Goal: Transaction & Acquisition: Purchase product/service

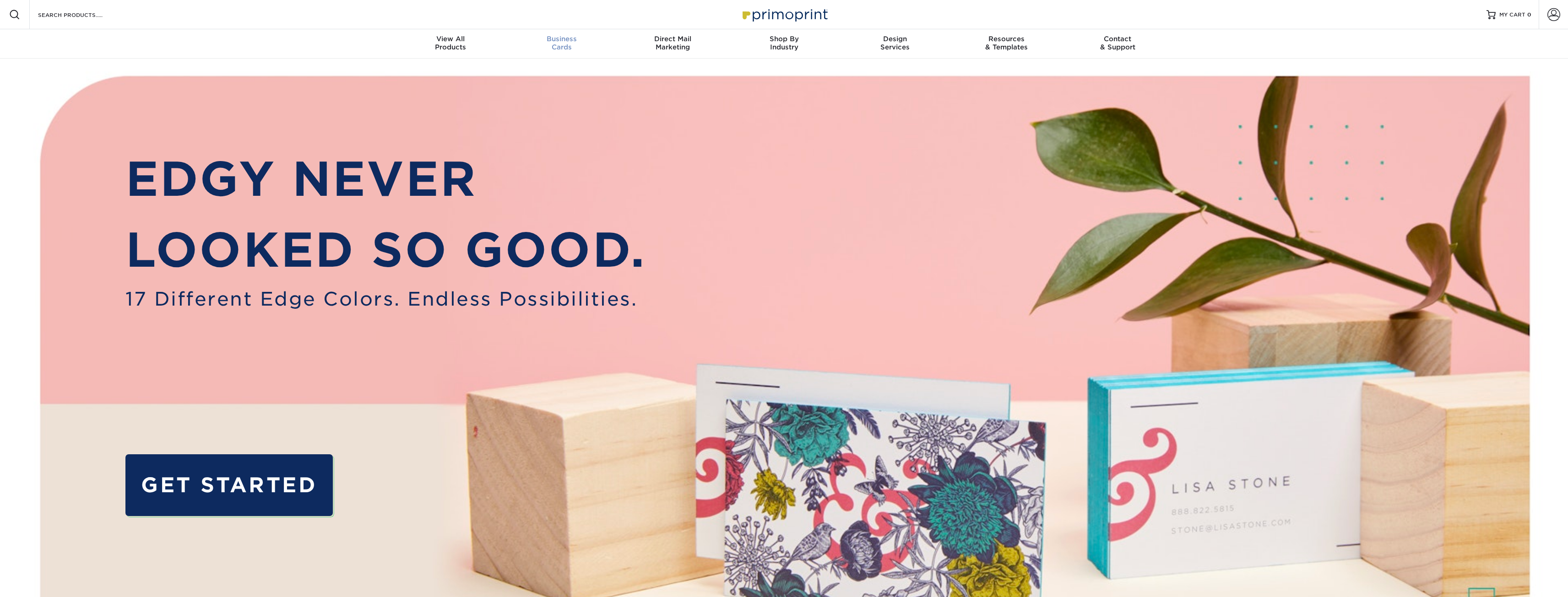
click at [568, 45] on div "Business Cards" at bounding box center [561, 43] width 111 height 17
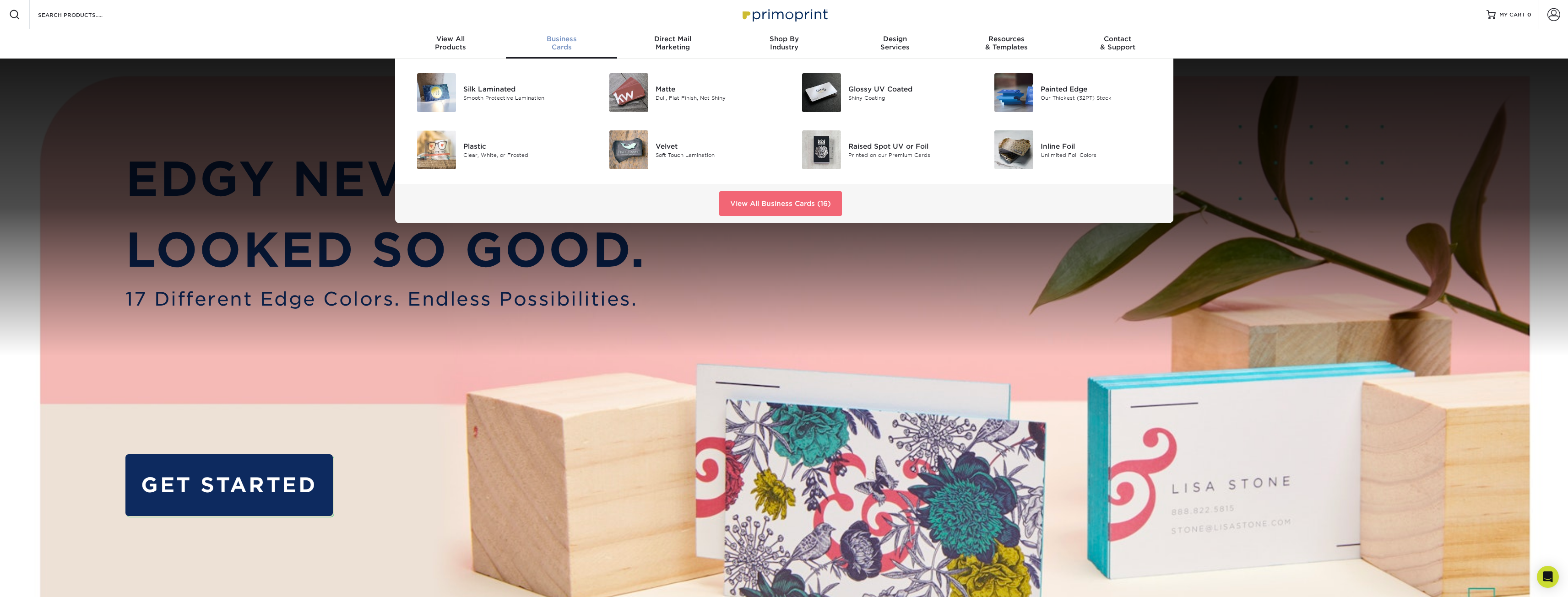
click at [724, 199] on link "View All Business Cards (16)" at bounding box center [780, 203] width 123 height 24
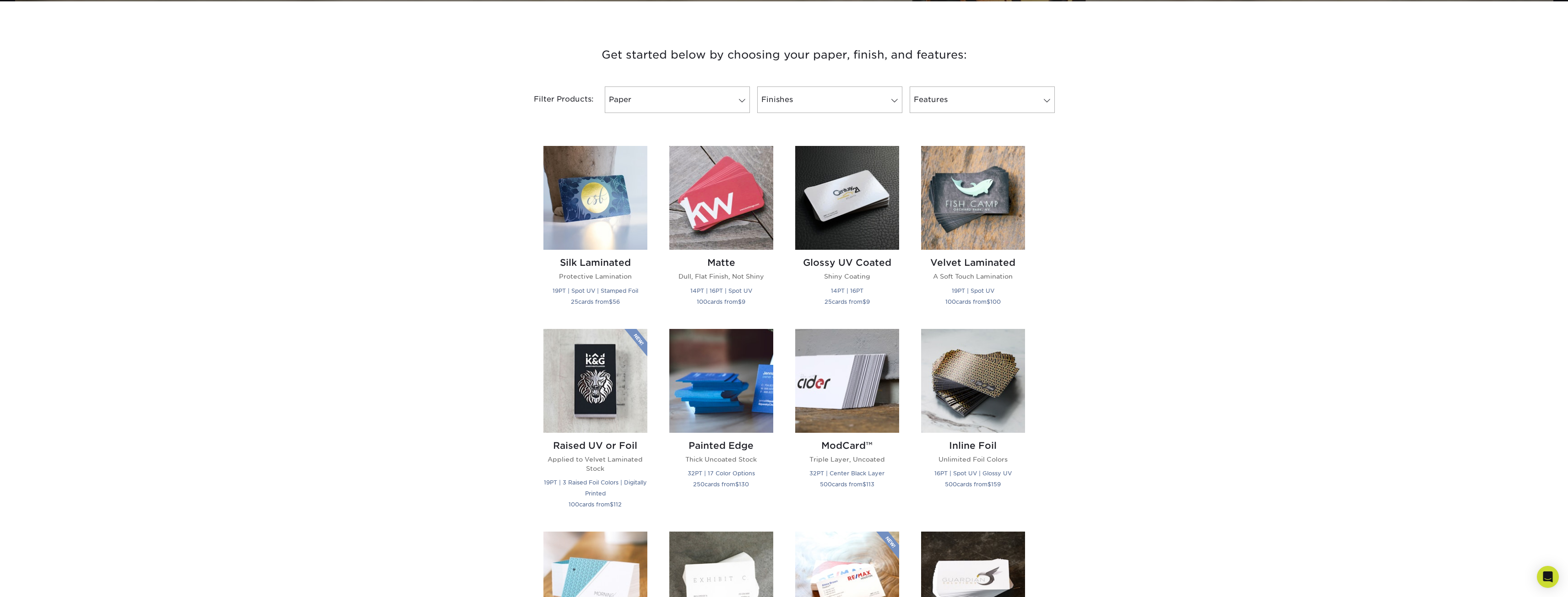
scroll to position [320, 0]
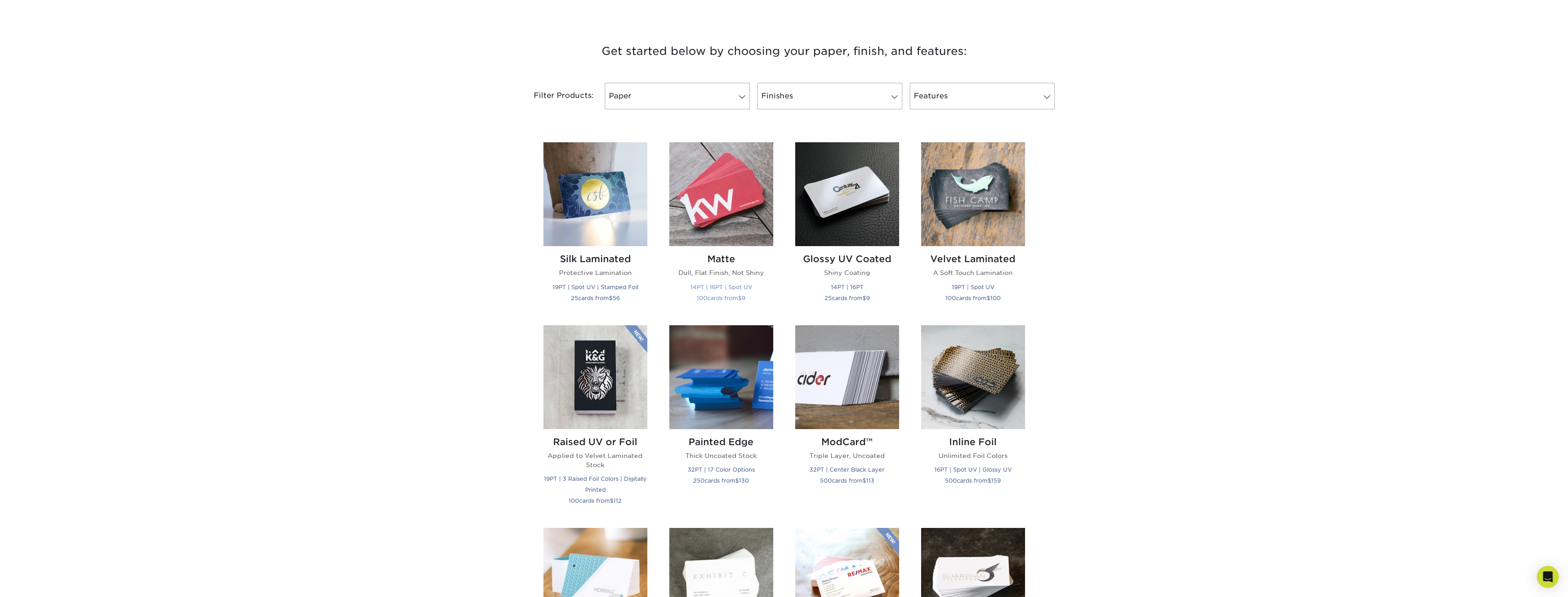
drag, startPoint x: 664, startPoint y: 161, endPoint x: 713, endPoint y: 184, distance: 54.1
click at [713, 184] on div "Matte Dull, Flat Finish, Not Shiny 14PT | 16PT | Spot UV 100 cards from $ 9" at bounding box center [722, 228] width 126 height 172
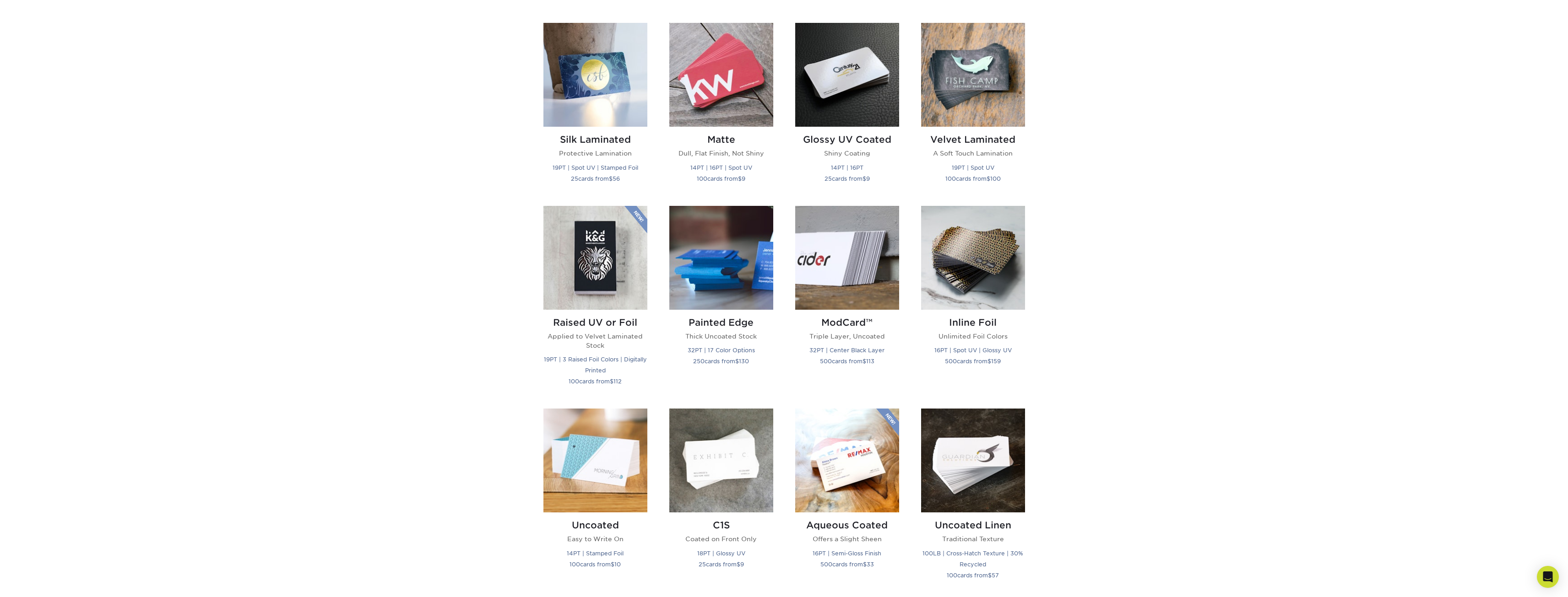
scroll to position [412, 0]
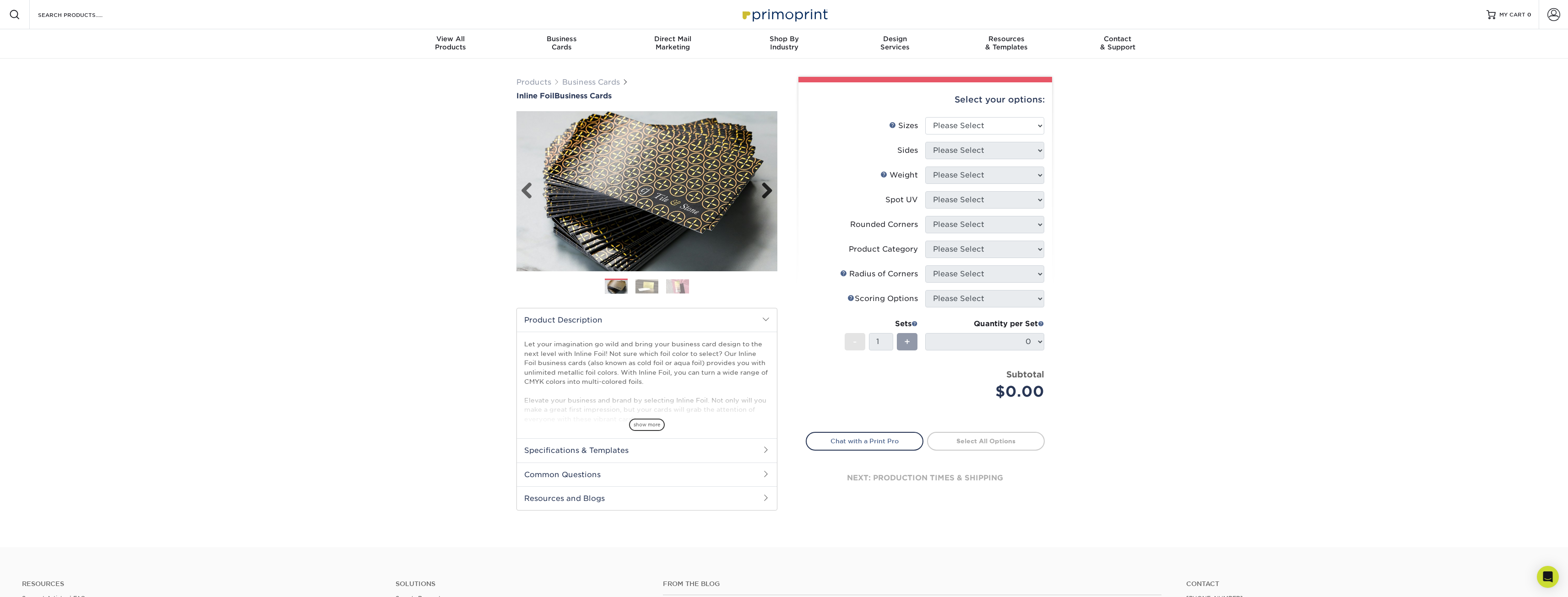
click at [763, 192] on link "Next" at bounding box center [763, 191] width 18 height 18
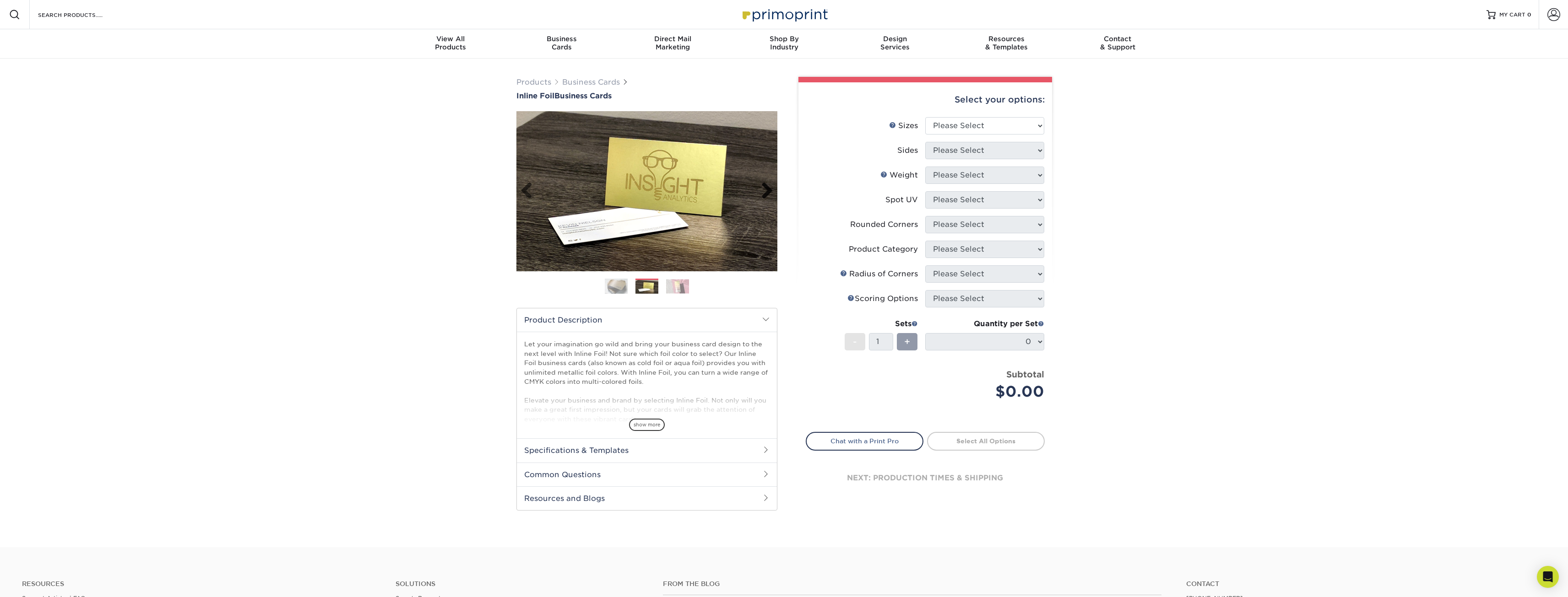
click at [763, 192] on link "Next" at bounding box center [763, 191] width 18 height 18
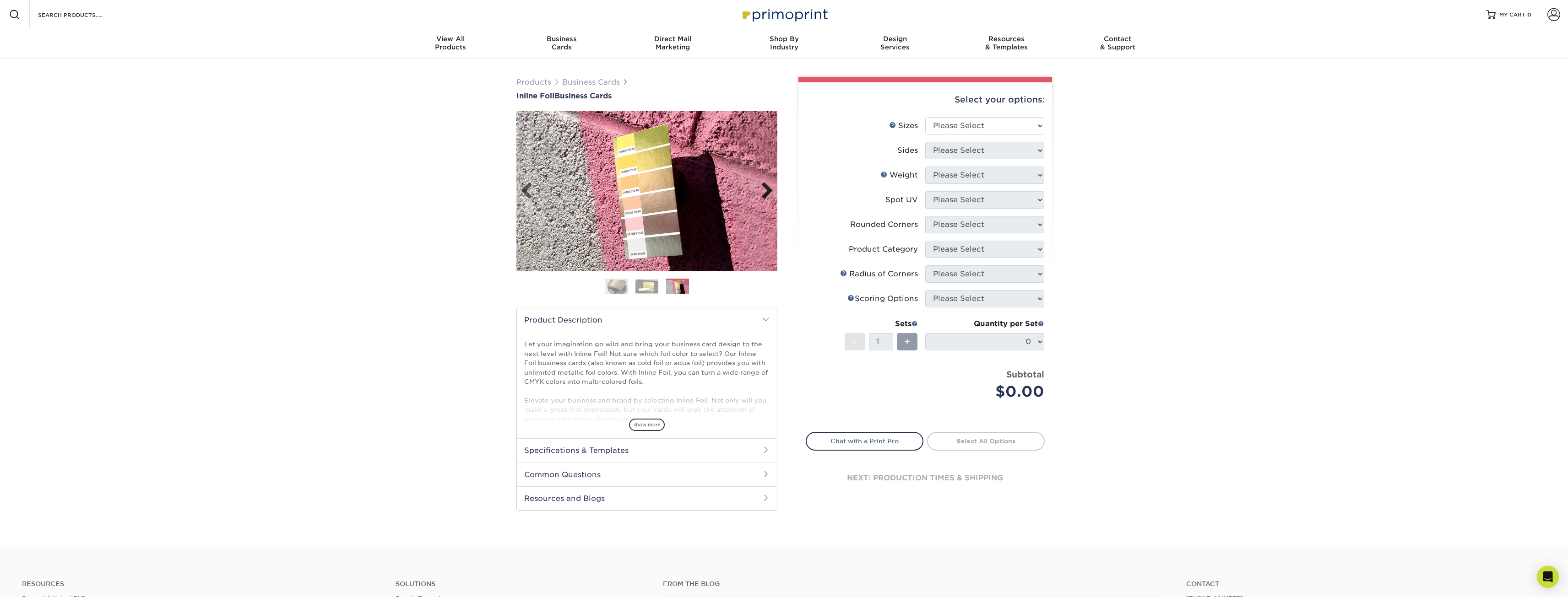
click at [763, 192] on link "Next" at bounding box center [763, 191] width 18 height 18
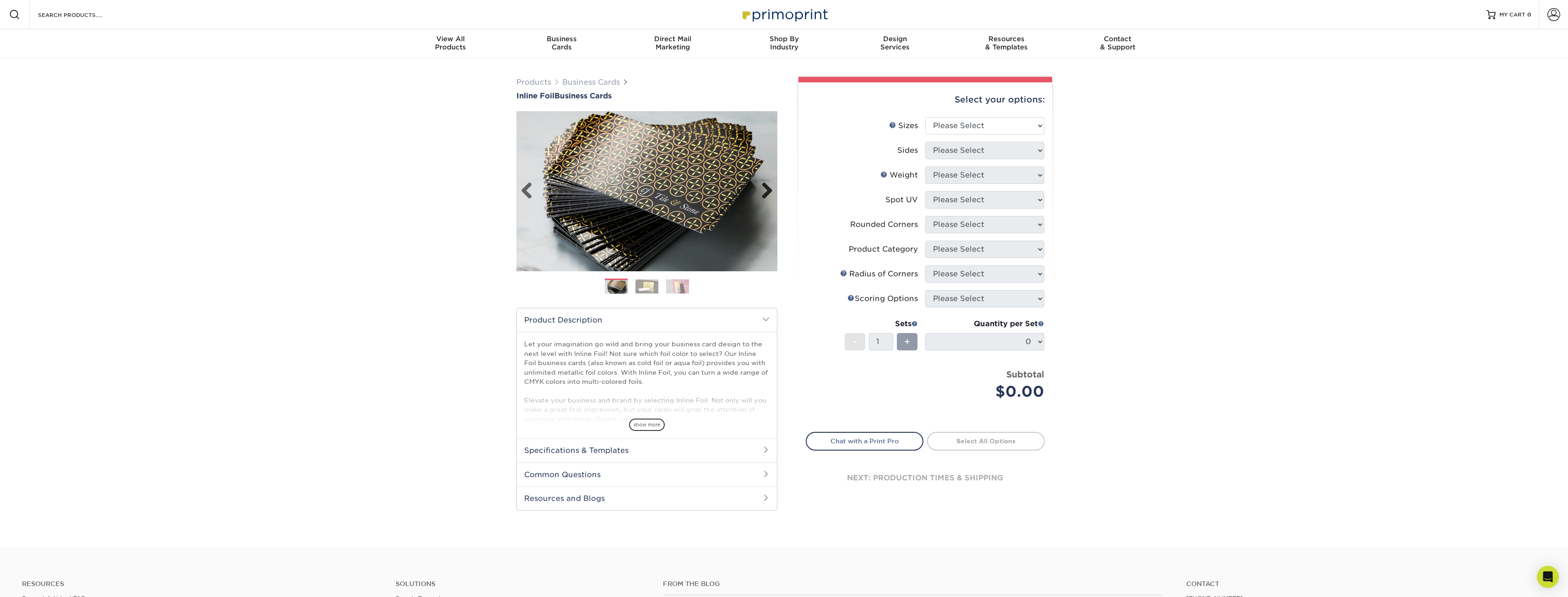
click at [763, 192] on link "Next" at bounding box center [763, 191] width 18 height 18
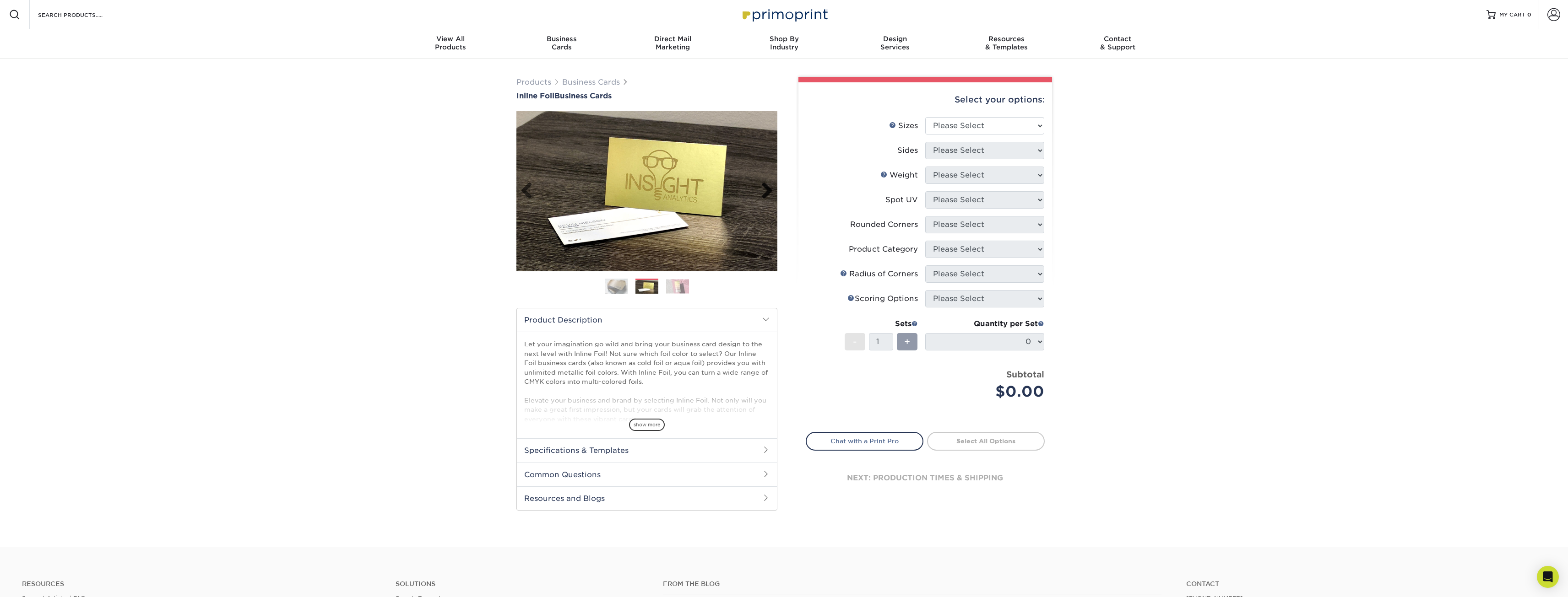
click at [763, 192] on link "Next" at bounding box center [763, 191] width 18 height 18
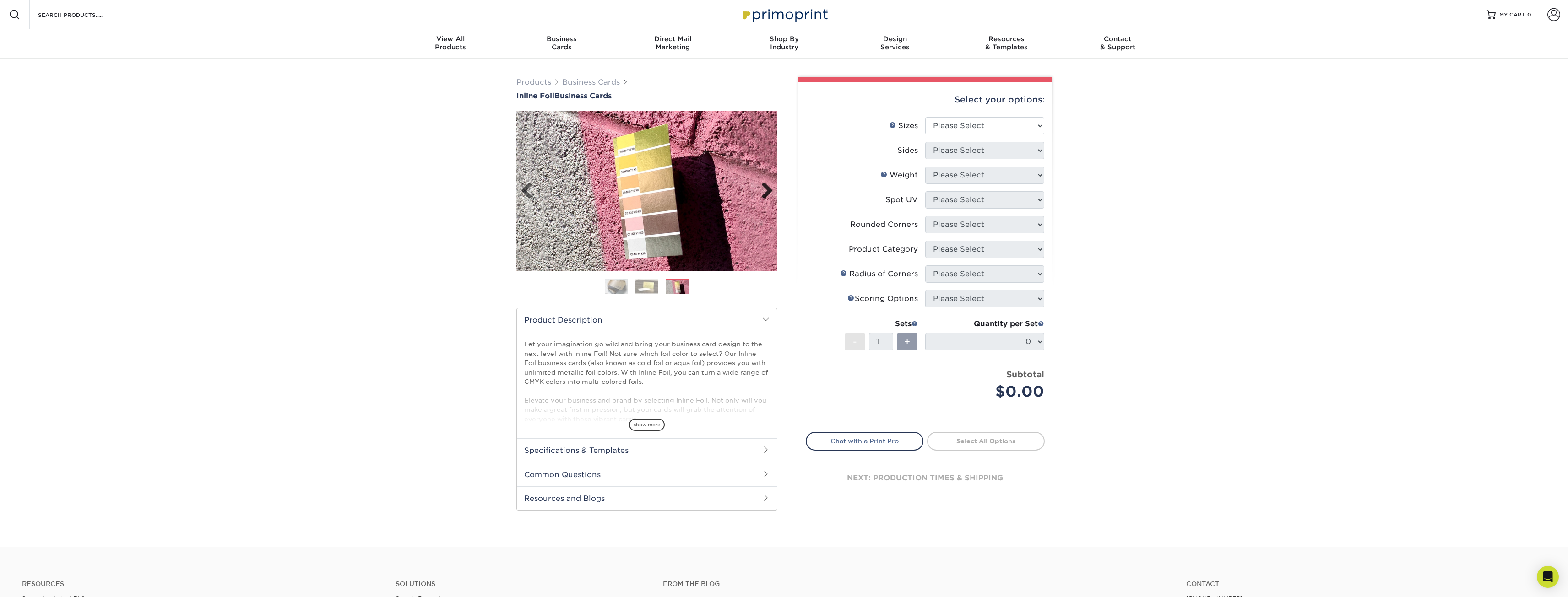
click at [763, 192] on link "Next" at bounding box center [763, 191] width 18 height 18
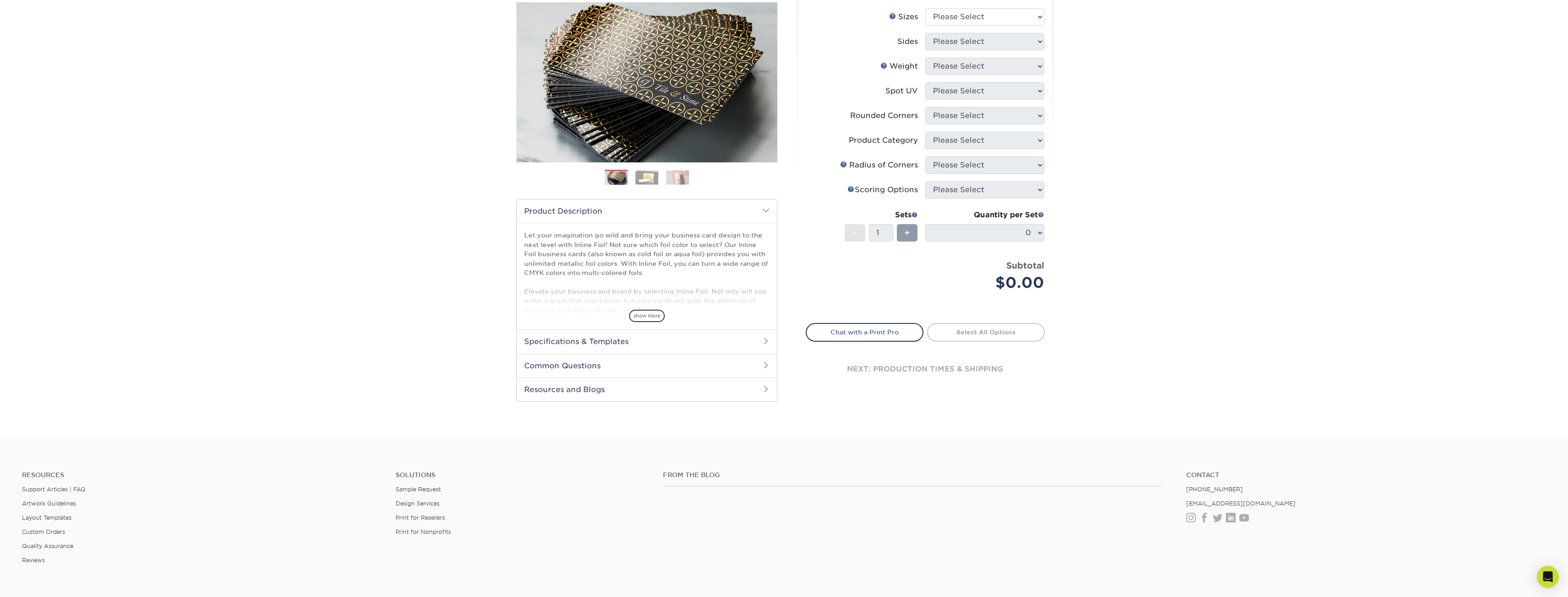
scroll to position [137, 0]
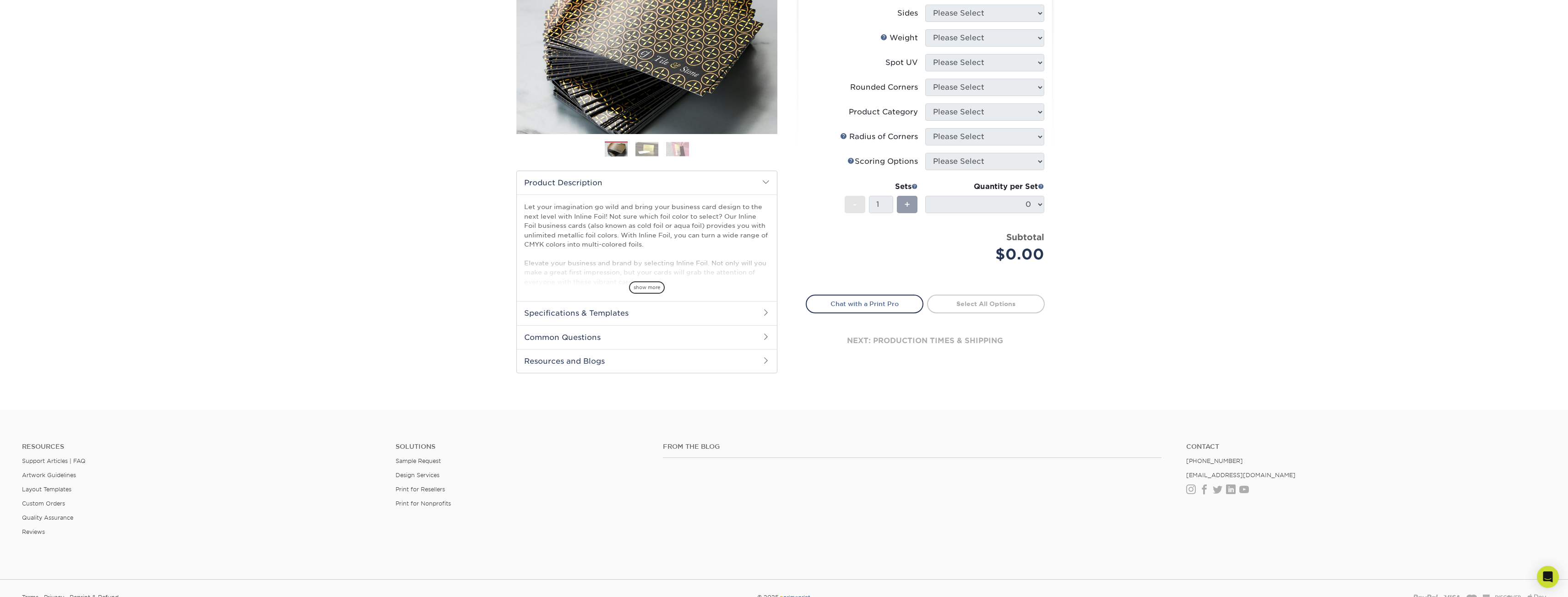
click at [653, 150] on img at bounding box center [647, 149] width 23 height 14
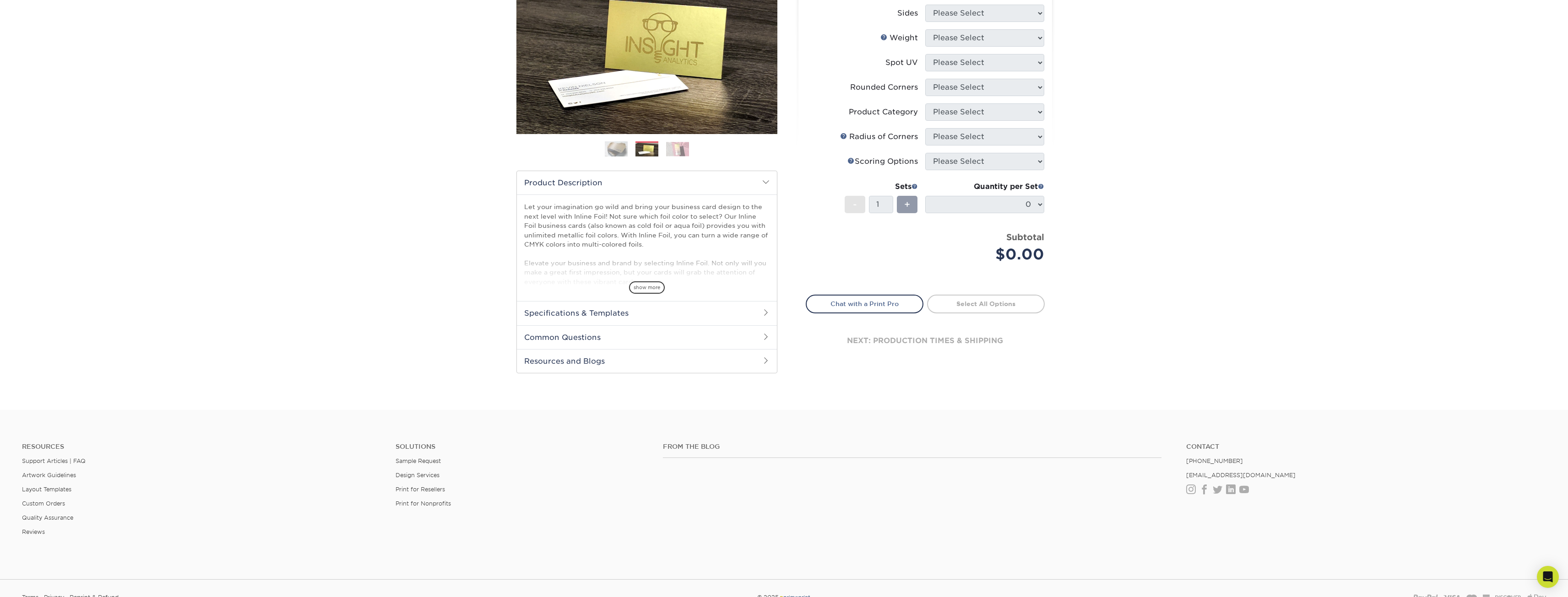
click at [684, 145] on img at bounding box center [678, 149] width 23 height 14
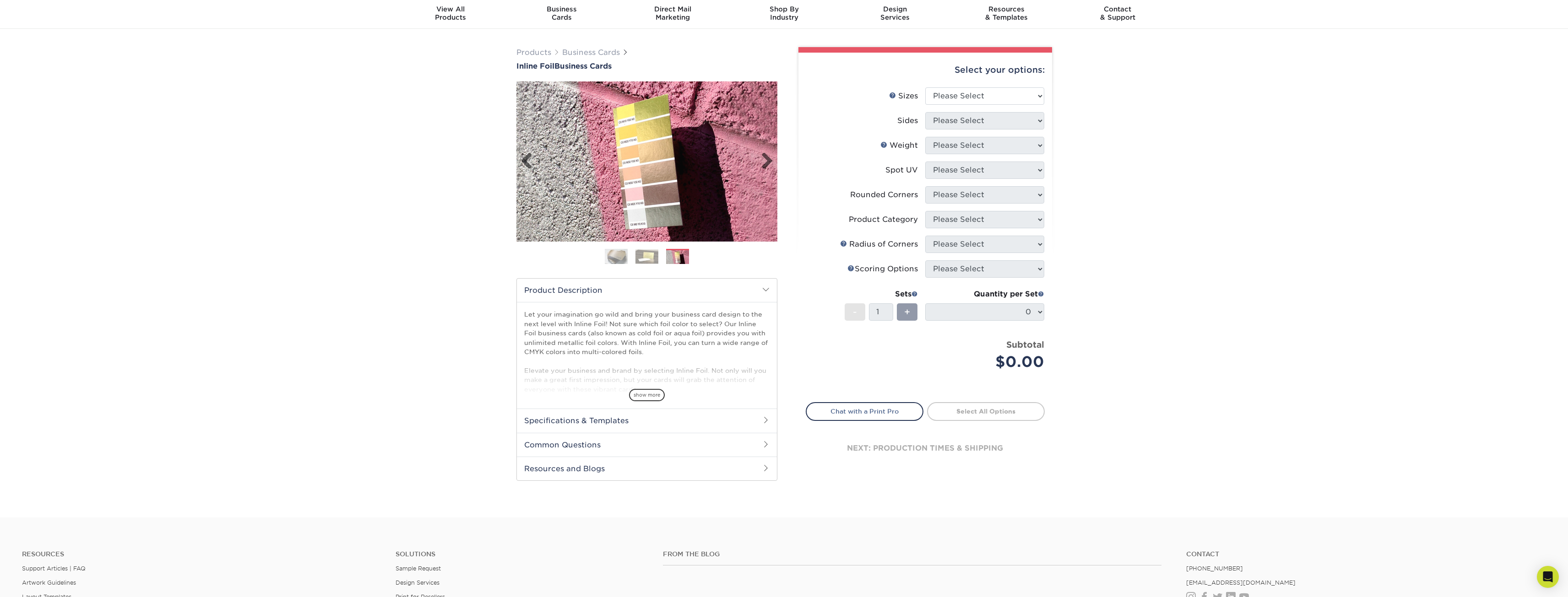
scroll to position [0, 0]
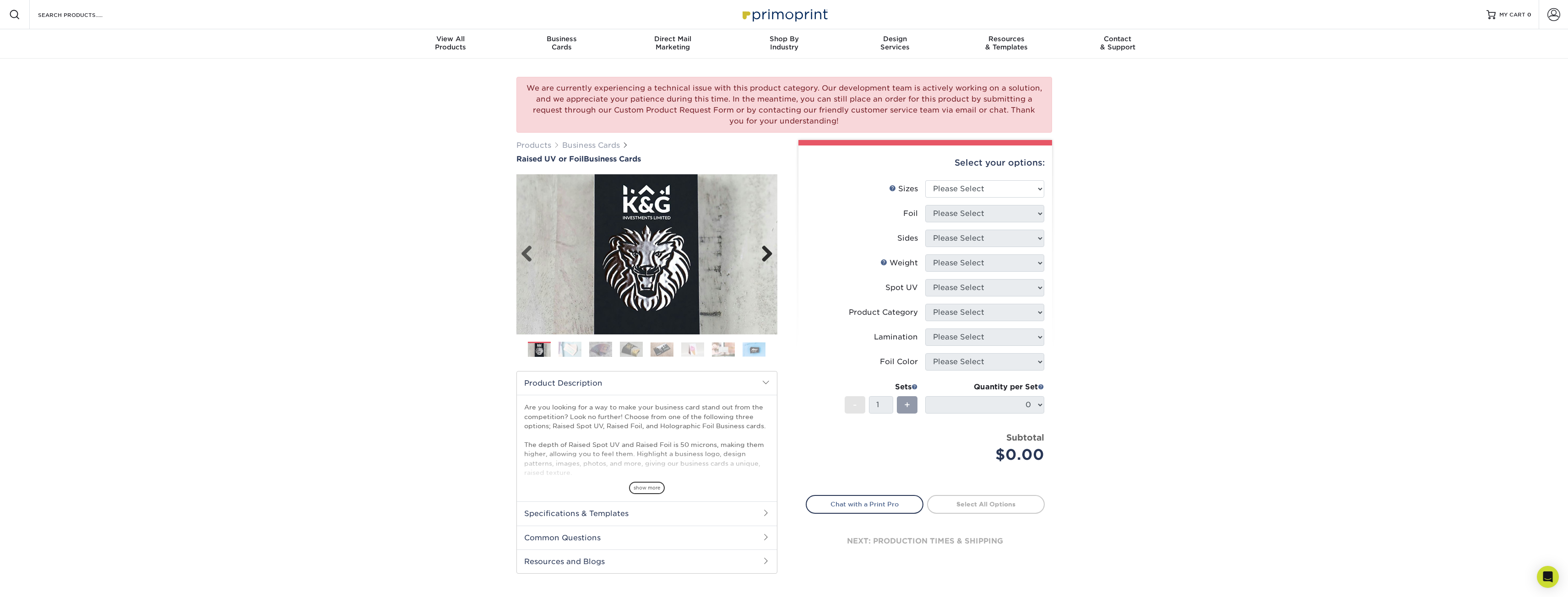
click at [763, 252] on link "Next" at bounding box center [763, 254] width 18 height 18
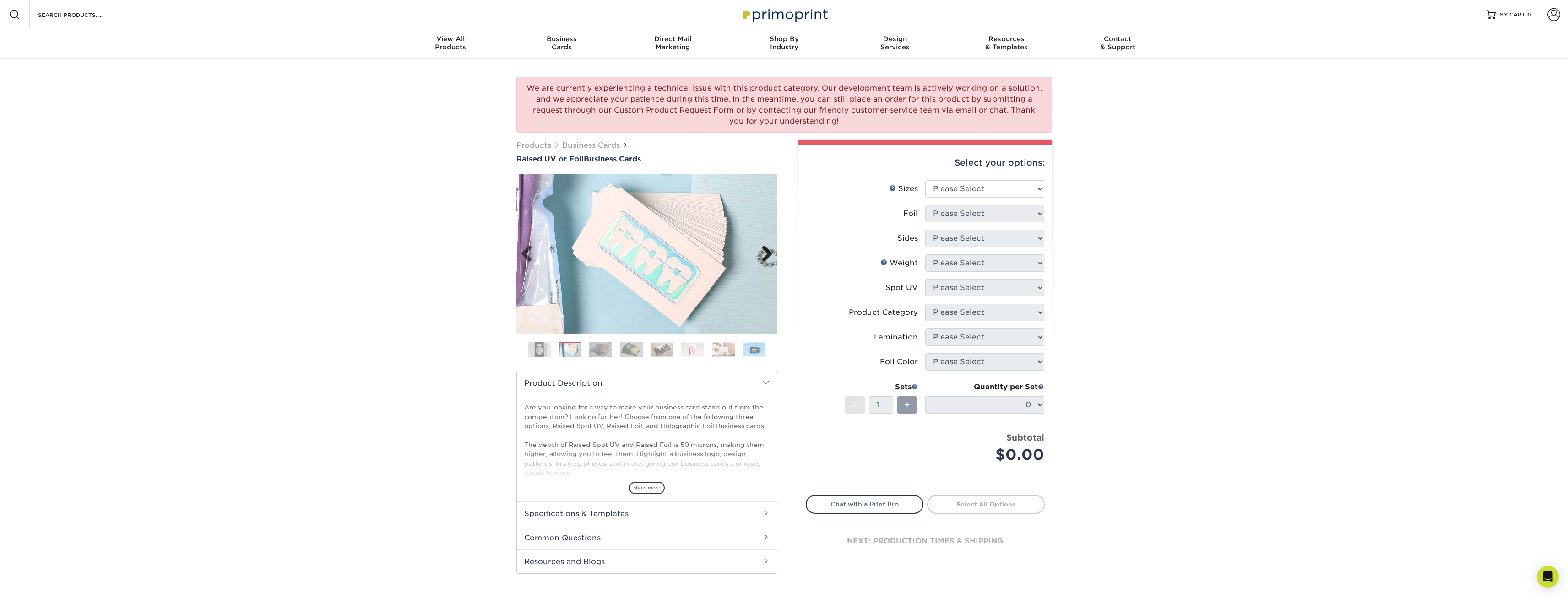
click at [763, 252] on link "Next" at bounding box center [763, 254] width 18 height 18
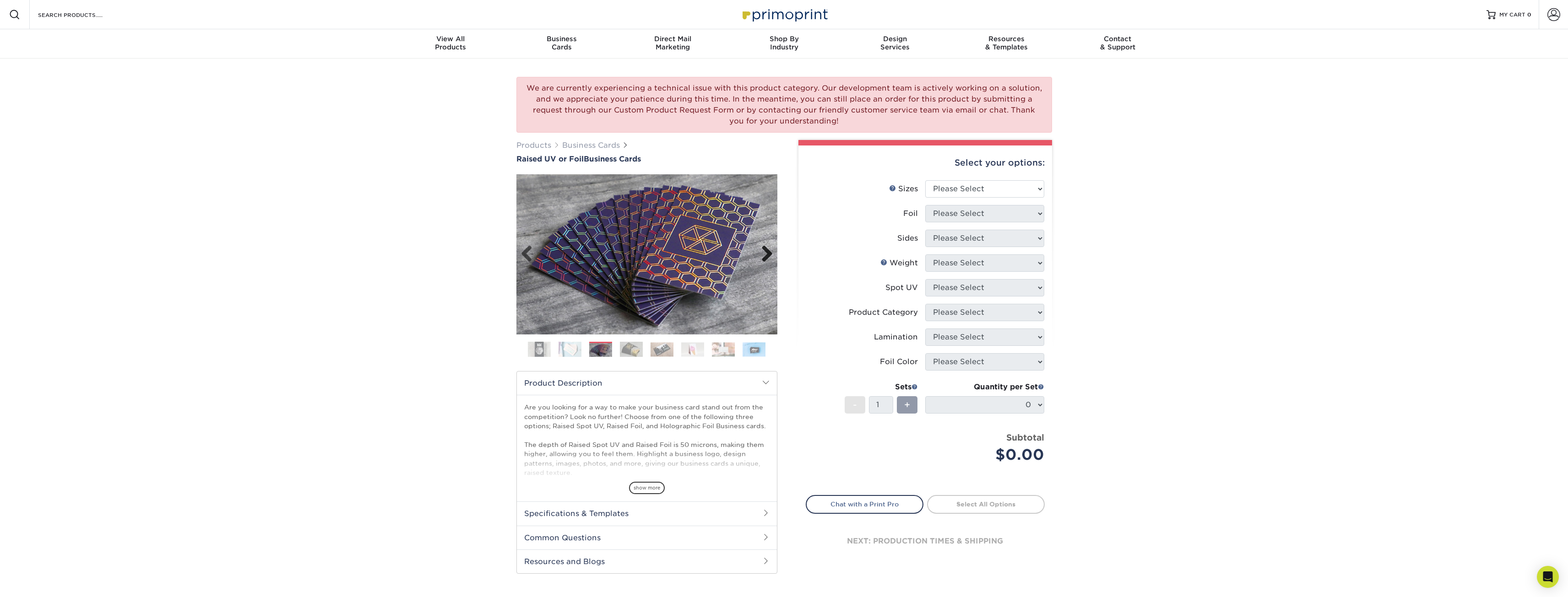
click at [763, 252] on link "Next" at bounding box center [763, 254] width 18 height 18
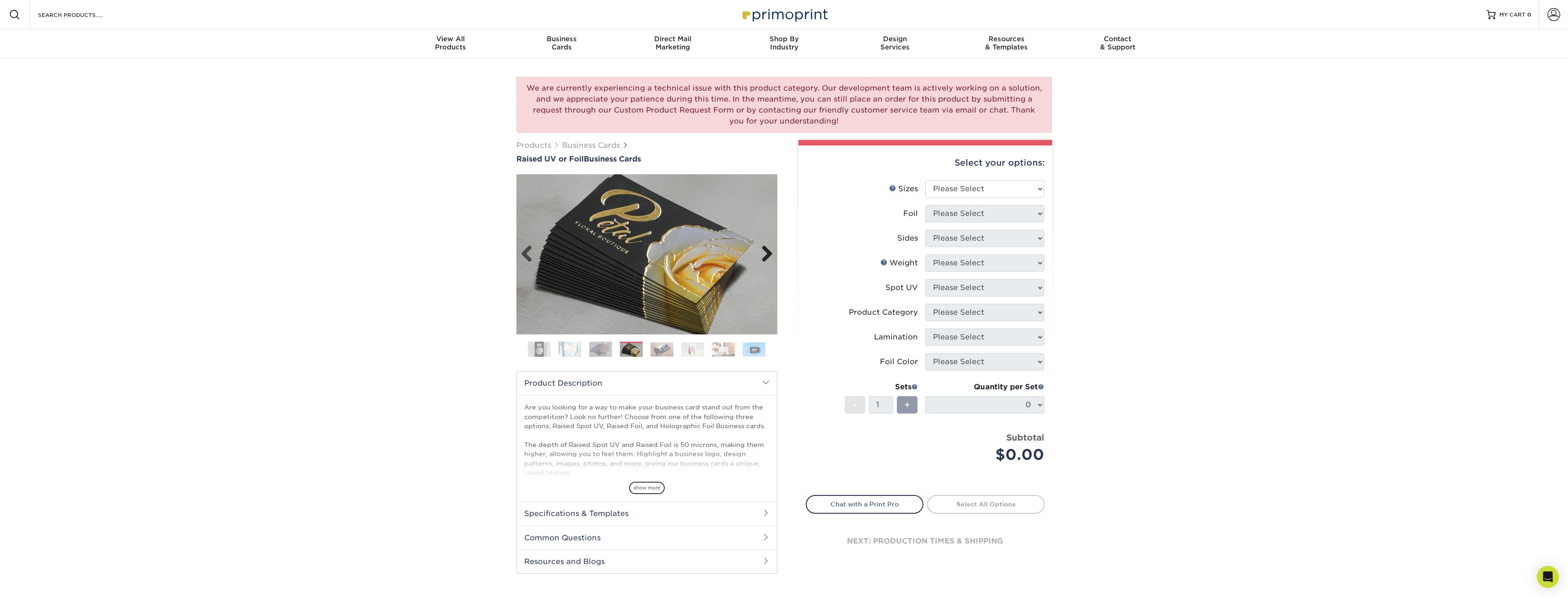
click at [763, 252] on link "Next" at bounding box center [763, 254] width 18 height 18
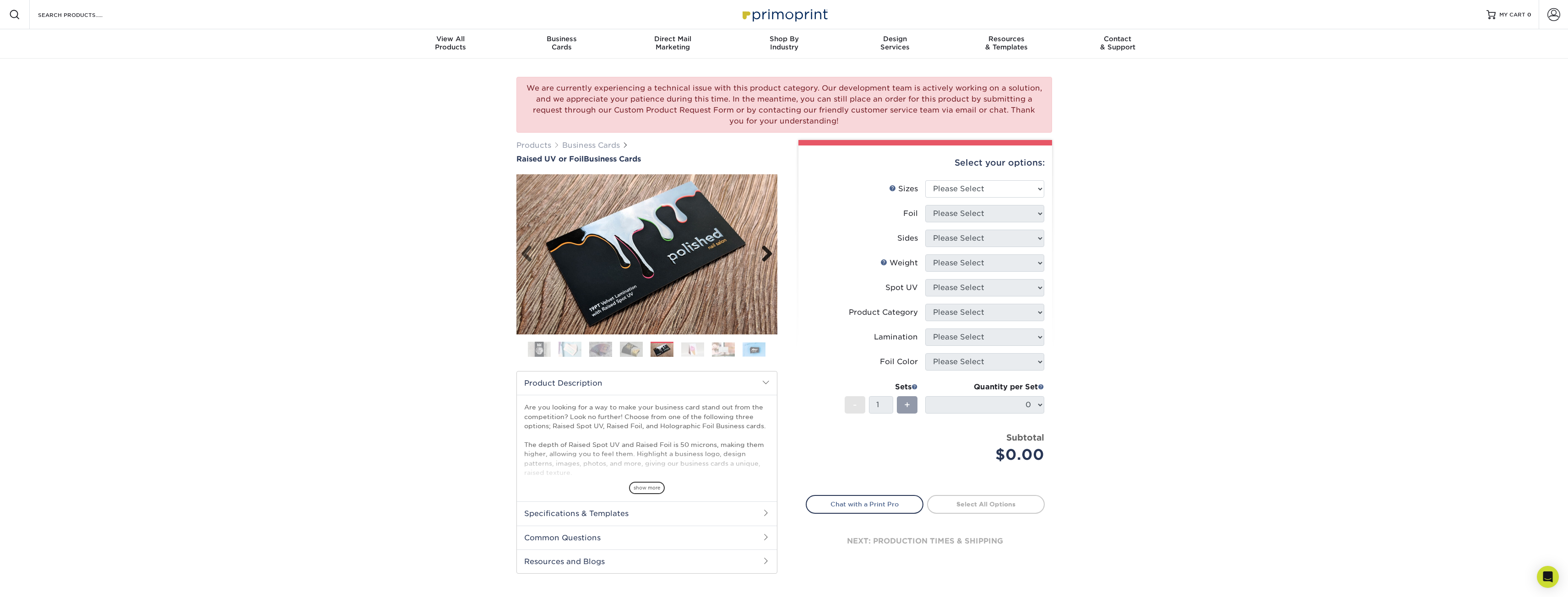
click at [763, 252] on link "Next" at bounding box center [763, 254] width 18 height 18
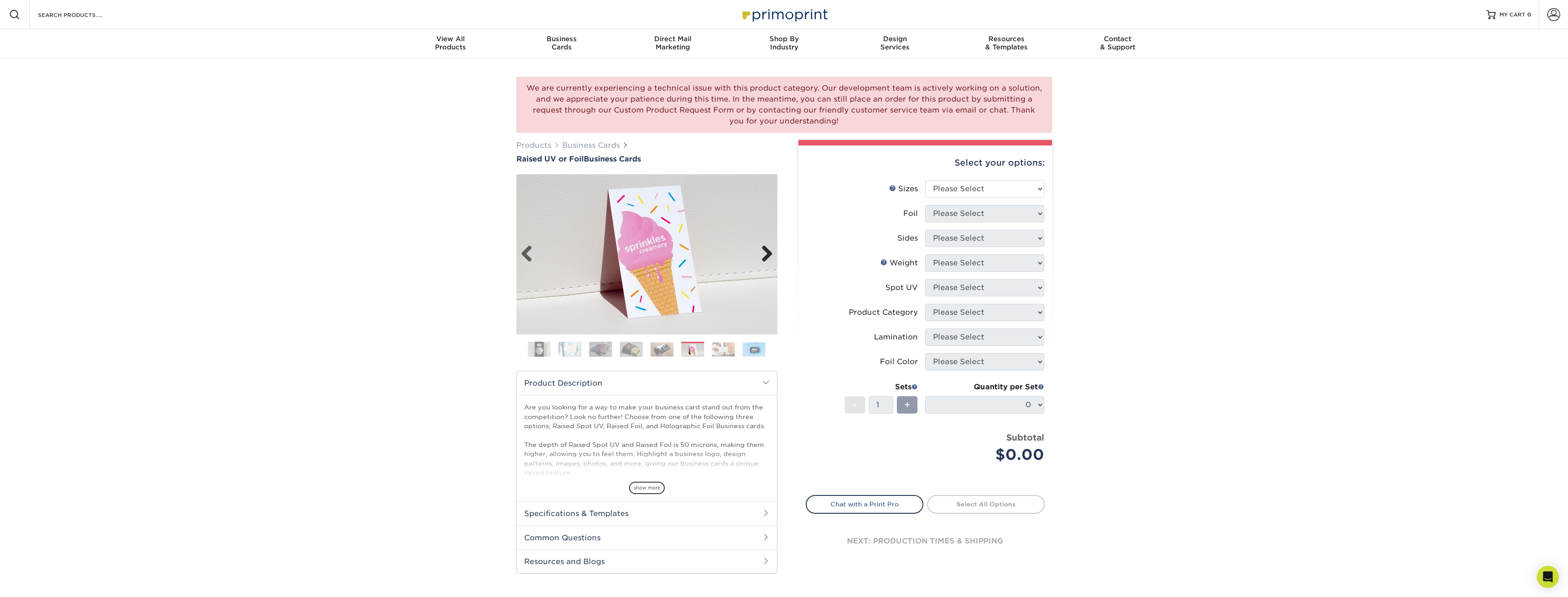
click at [763, 252] on link "Next" at bounding box center [763, 254] width 18 height 18
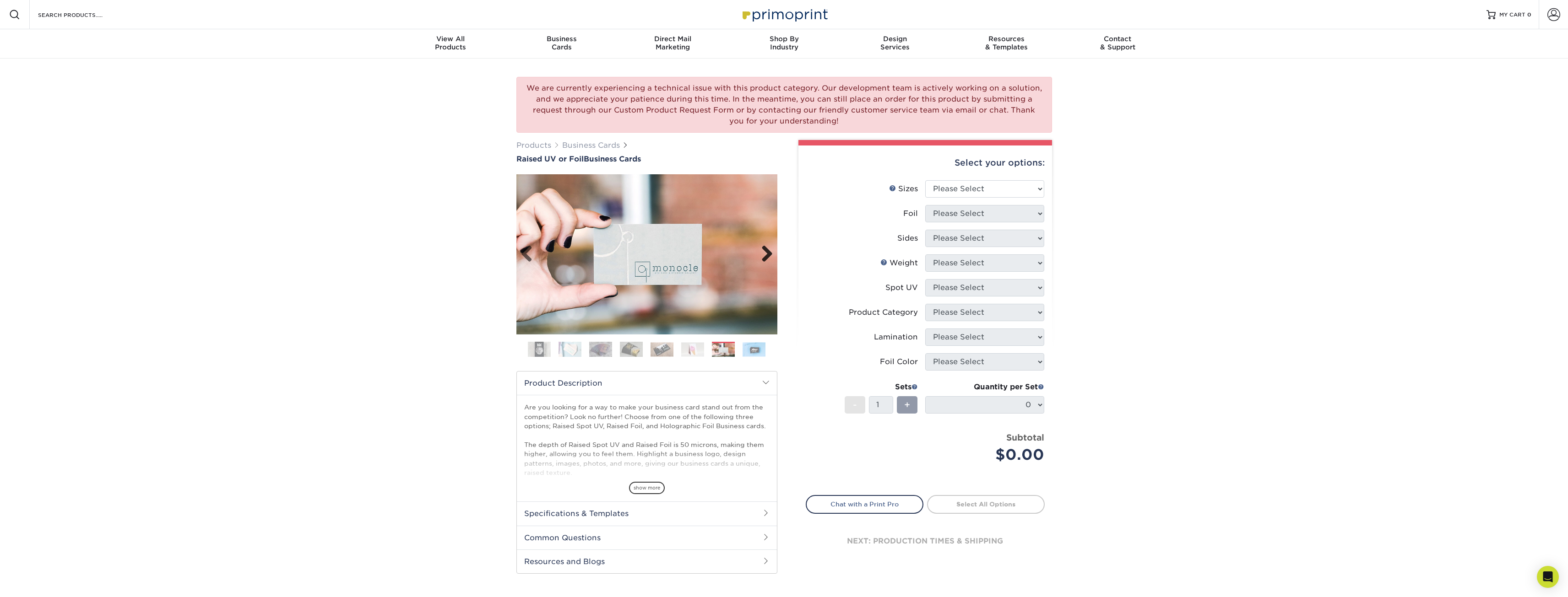
click at [763, 252] on link "Next" at bounding box center [763, 254] width 18 height 18
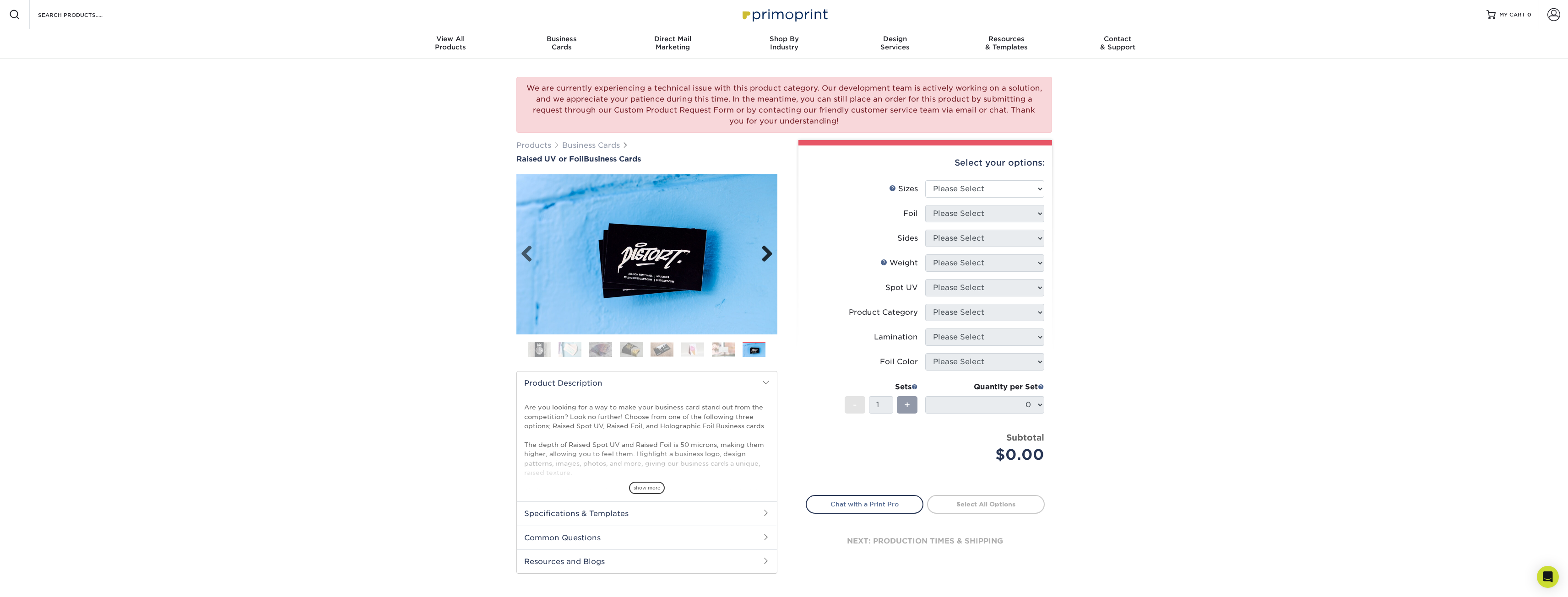
click at [763, 252] on link "Next" at bounding box center [763, 254] width 18 height 18
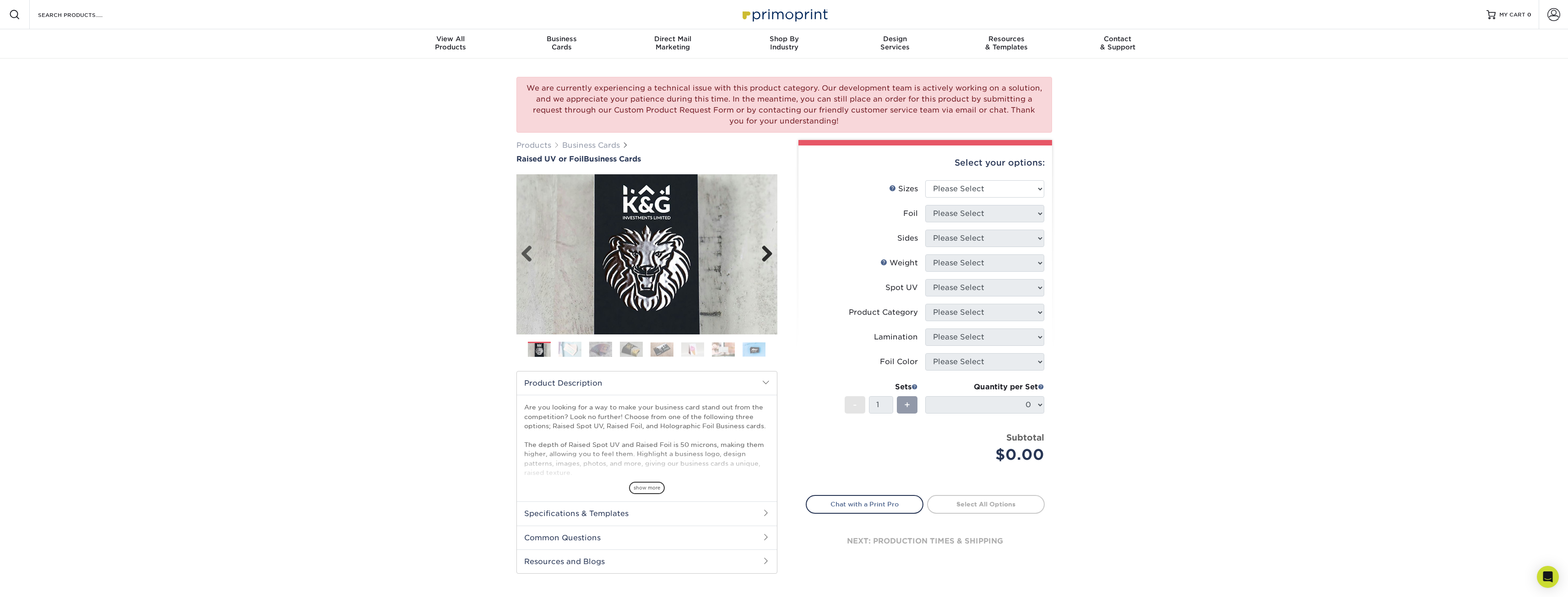
click at [763, 252] on link "Next" at bounding box center [763, 254] width 18 height 18
